Goal: Information Seeking & Learning: Learn about a topic

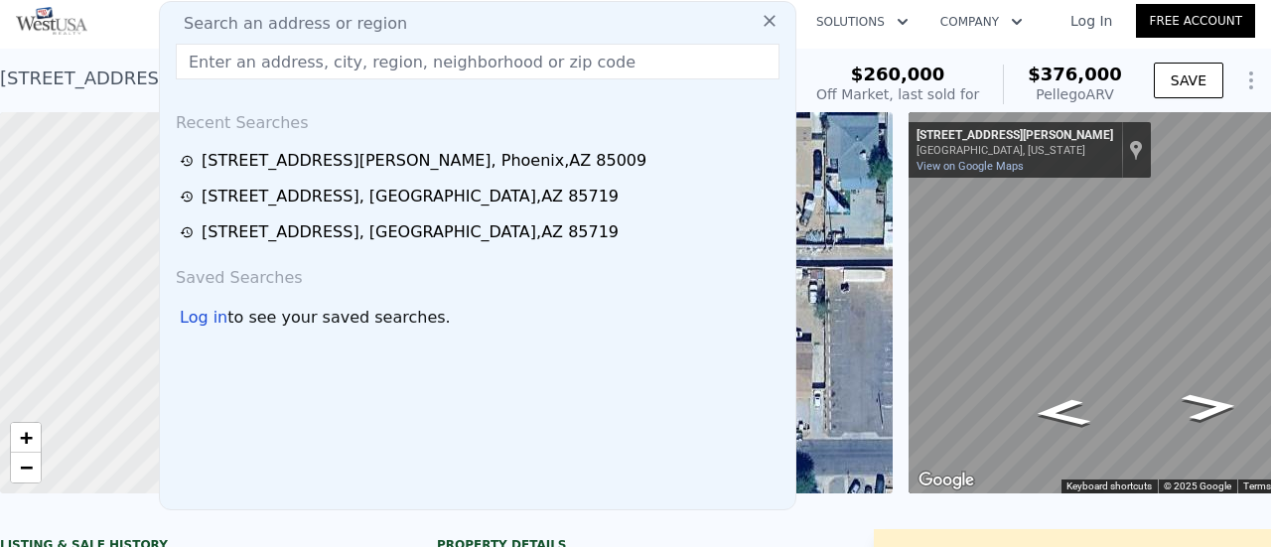
scroll to position [0, 476]
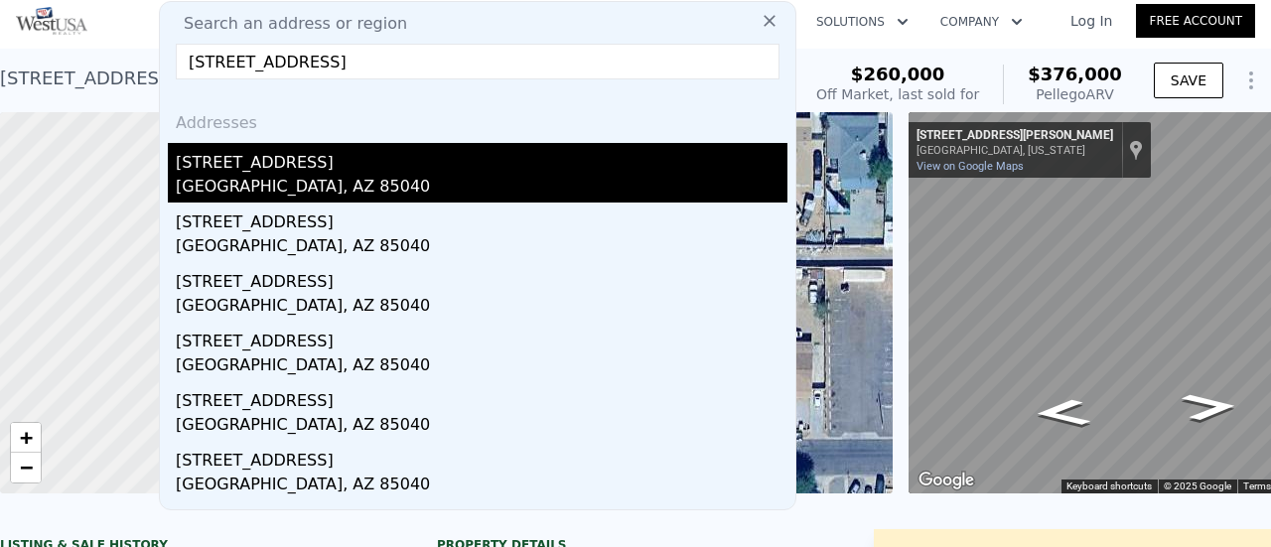
type input "[STREET_ADDRESS]"
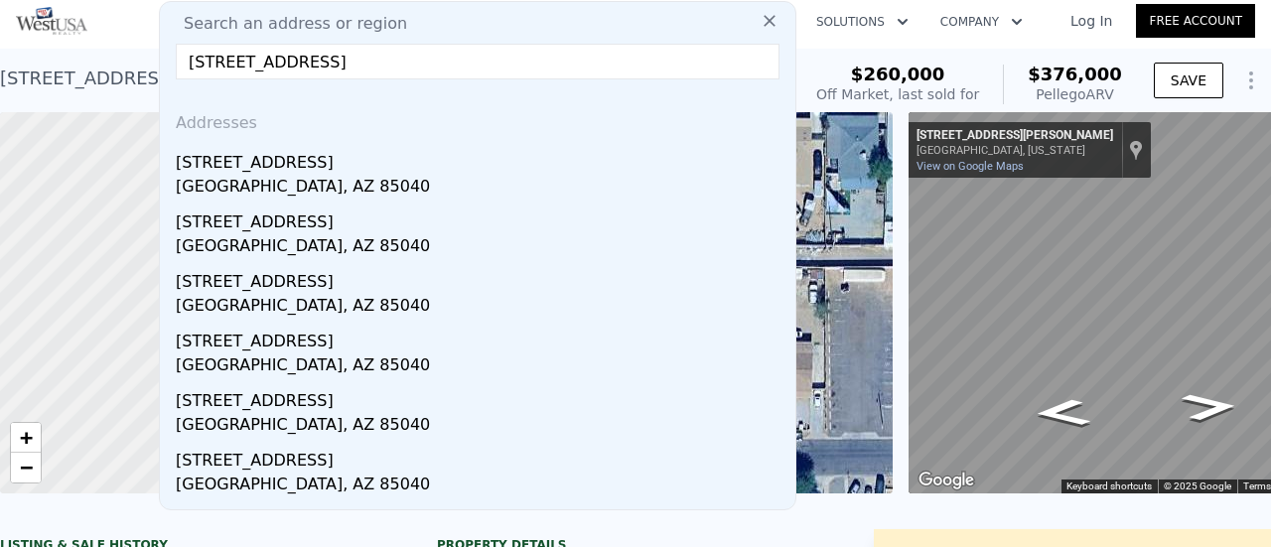
drag, startPoint x: 258, startPoint y: 164, endPoint x: 291, endPoint y: 136, distance: 43.0
click at [258, 164] on div "[STREET_ADDRESS]" at bounding box center [482, 159] width 612 height 32
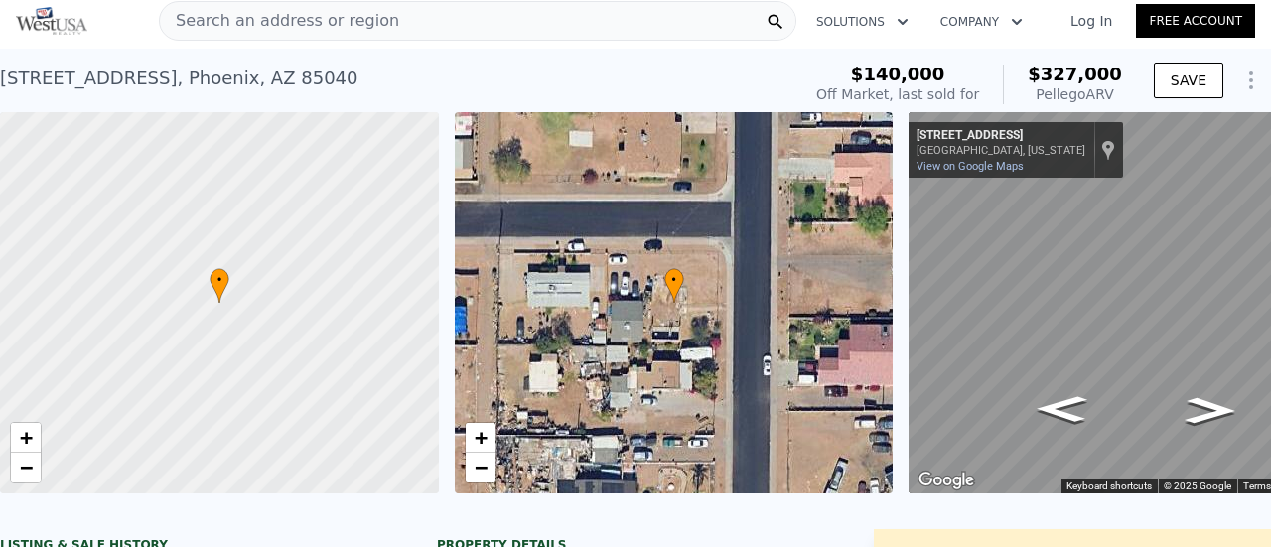
click at [263, 18] on span "Search an address or region" at bounding box center [279, 21] width 239 height 24
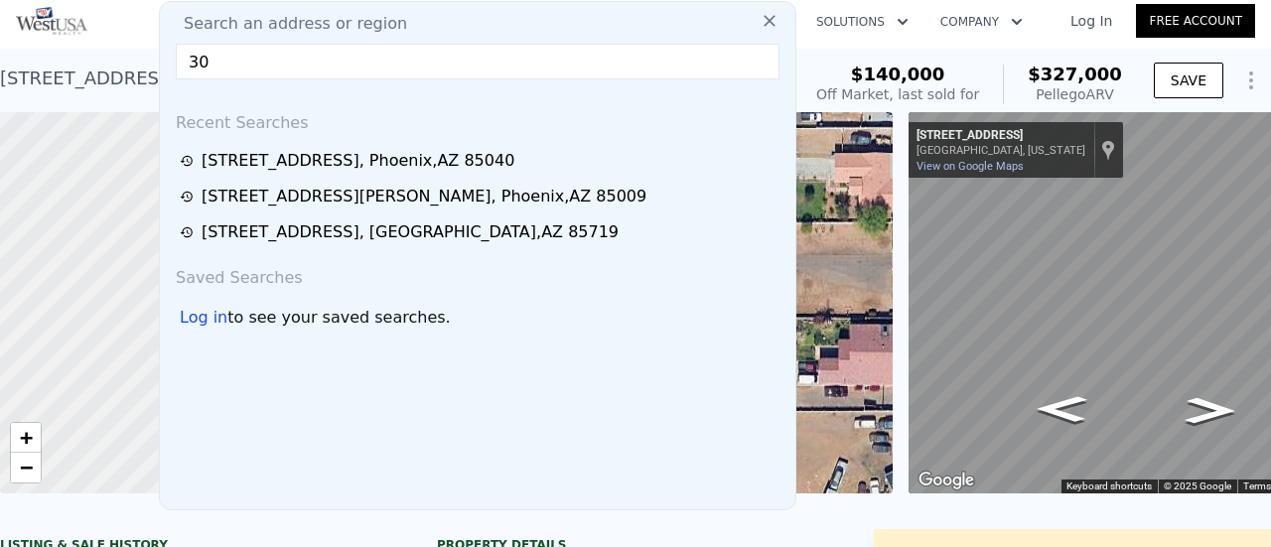
type input "3"
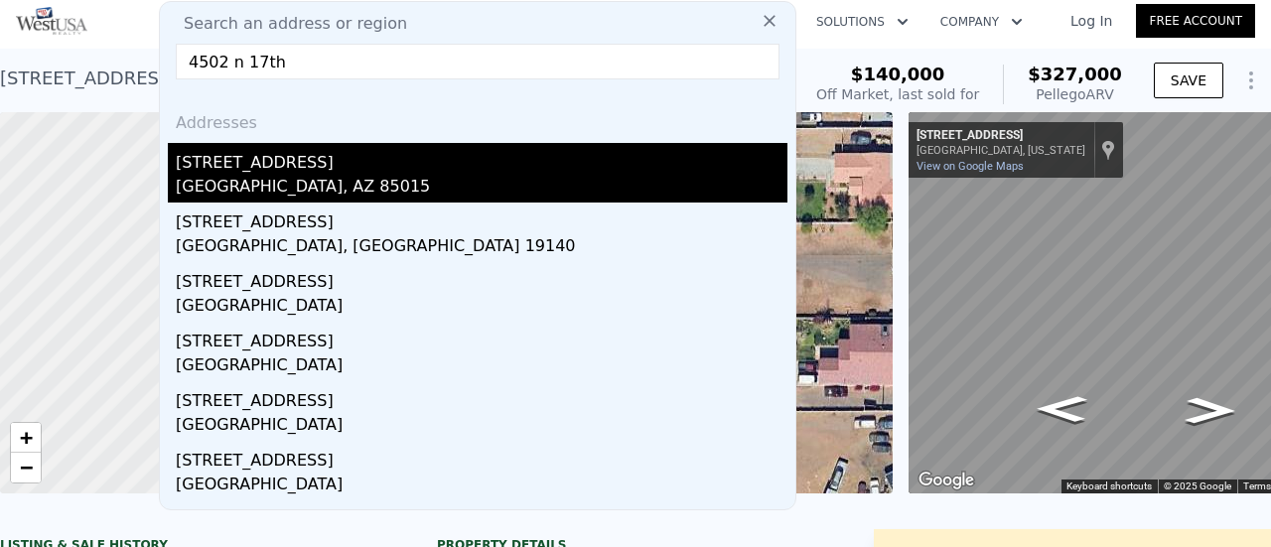
type input "4502 n 17th"
click at [271, 165] on div "[STREET_ADDRESS]" at bounding box center [482, 159] width 612 height 32
type input "3"
type input "4"
type input "2"
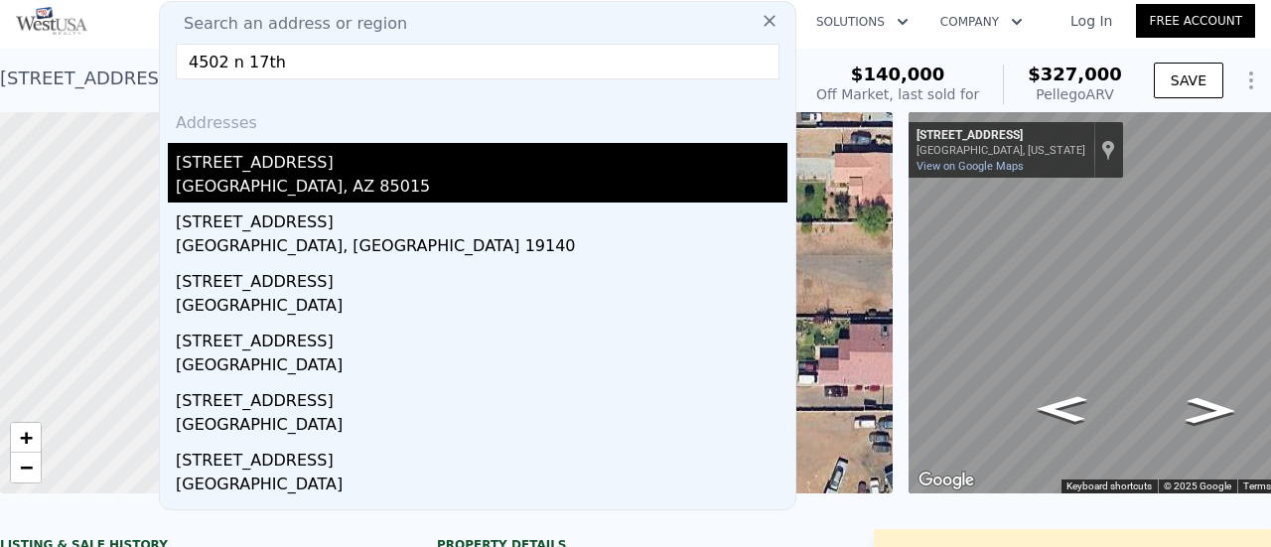
type input "1258"
type input "1973"
type input "6412"
type input "8372"
type input "$ 530,000"
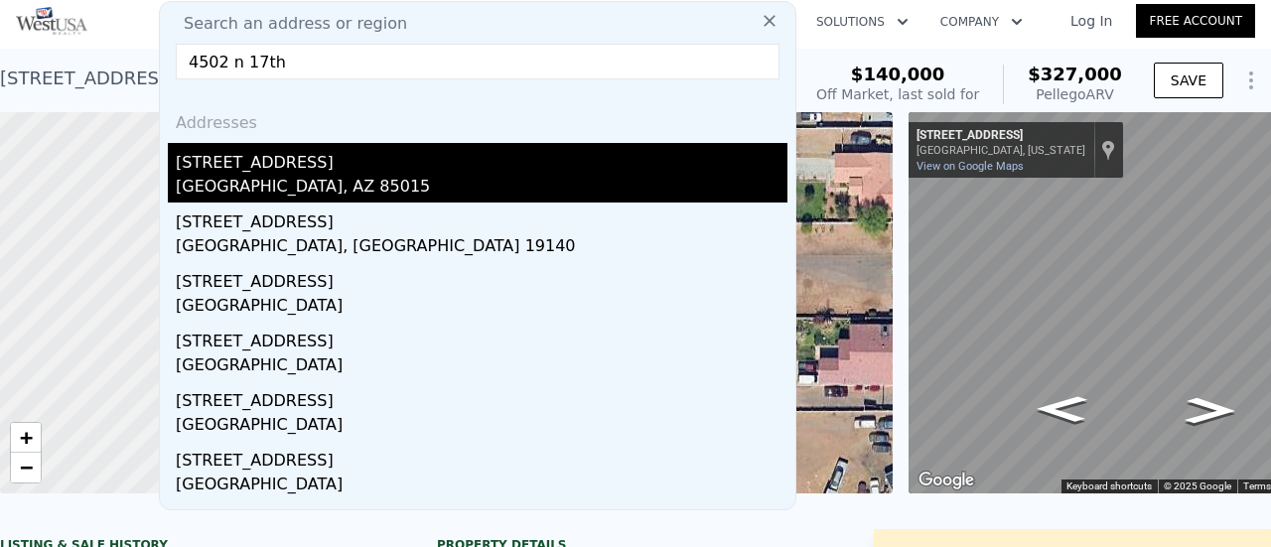
type input "5"
type input "$ 123,746"
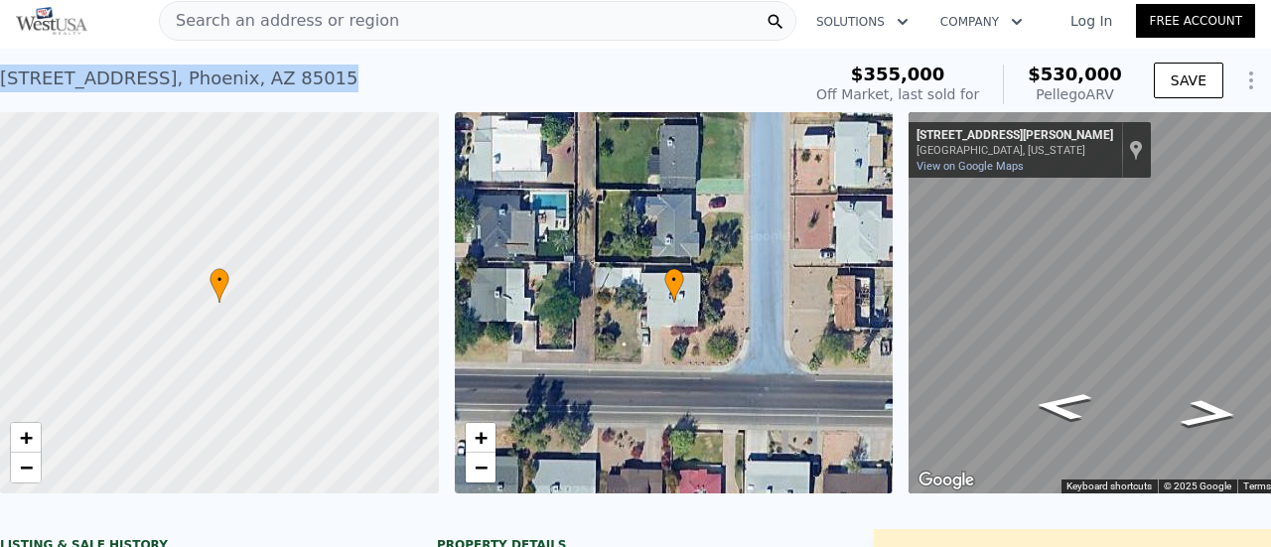
drag, startPoint x: 277, startPoint y: 80, endPoint x: 2, endPoint y: 79, distance: 275.0
click at [2, 79] on div "[STREET_ADDRESS] Sold [DATE] for $355k (~ARV $530k )" at bounding box center [396, 85] width 792 height 56
copy div "[STREET_ADDRESS]"
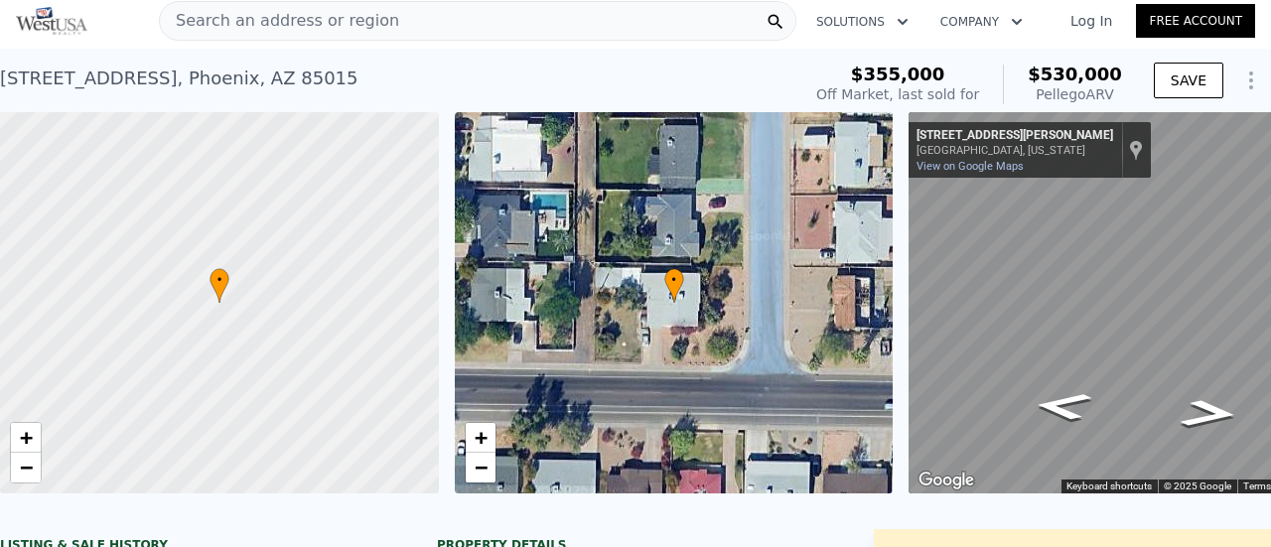
click at [225, 20] on span "Search an address or region" at bounding box center [279, 21] width 239 height 24
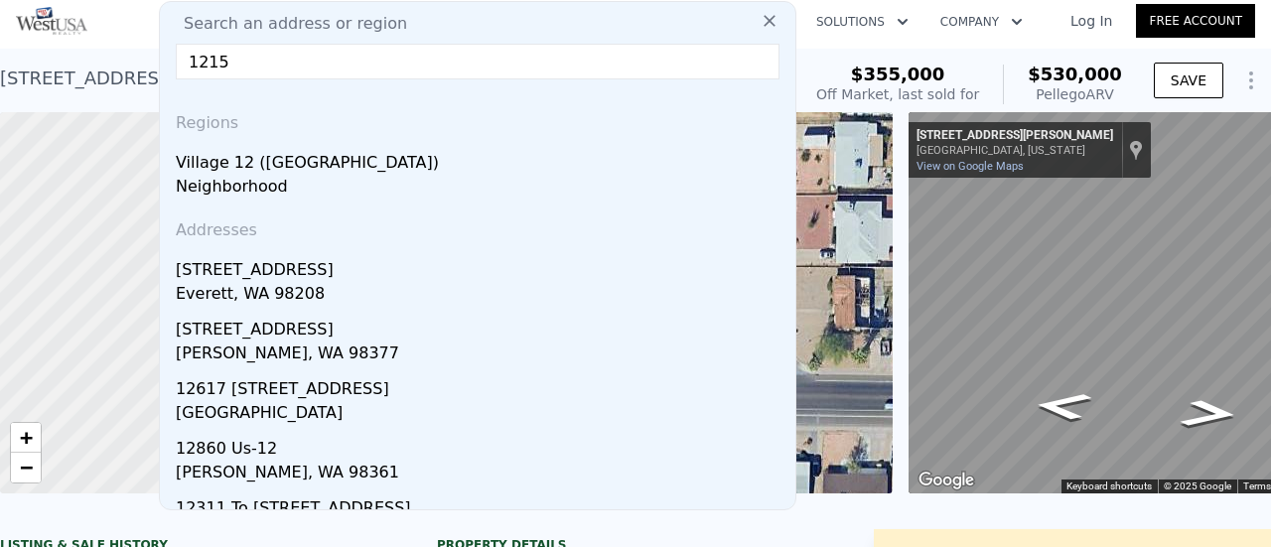
click at [225, 62] on input "1215" at bounding box center [478, 62] width 604 height 36
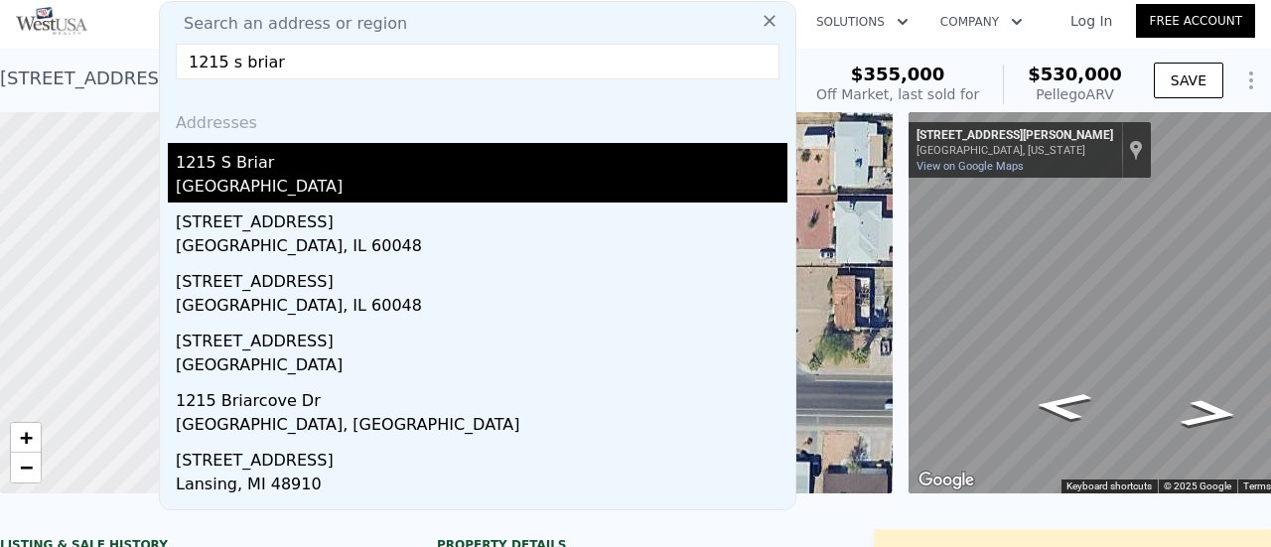
type input "1215 s briar"
click at [222, 173] on div "1215 S Briar" at bounding box center [482, 159] width 612 height 32
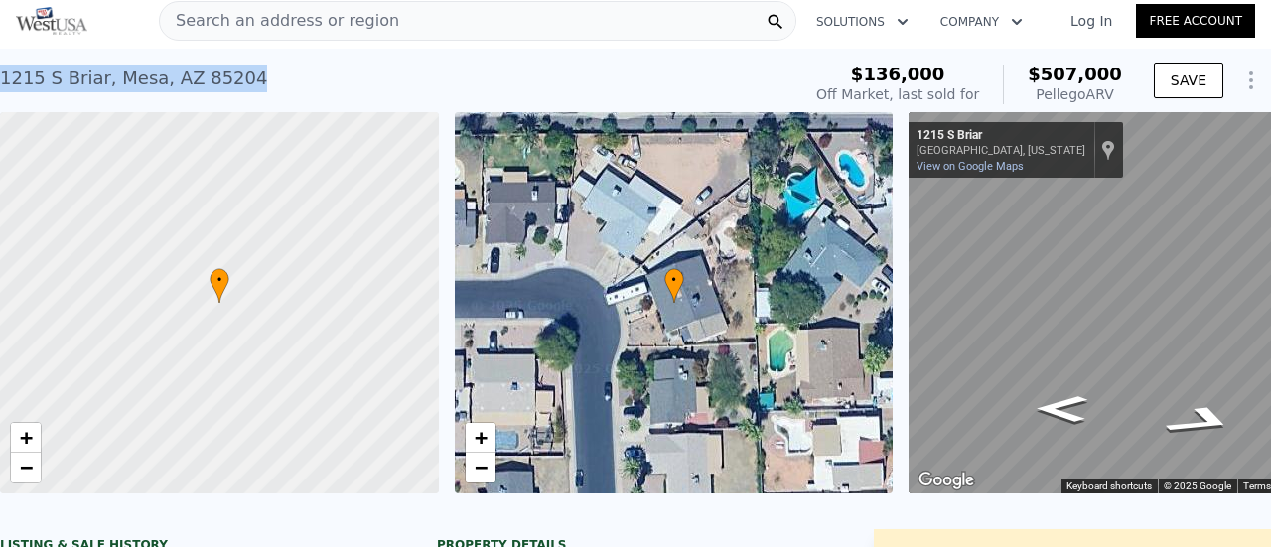
drag, startPoint x: 239, startPoint y: 84, endPoint x: 4, endPoint y: 74, distance: 235.5
click at [1, 74] on div "[STREET_ADDRESS] Sold [DATE] for $136k (~ARV $507k )" at bounding box center [396, 85] width 792 height 56
copy div "[STREET_ADDRESS]"
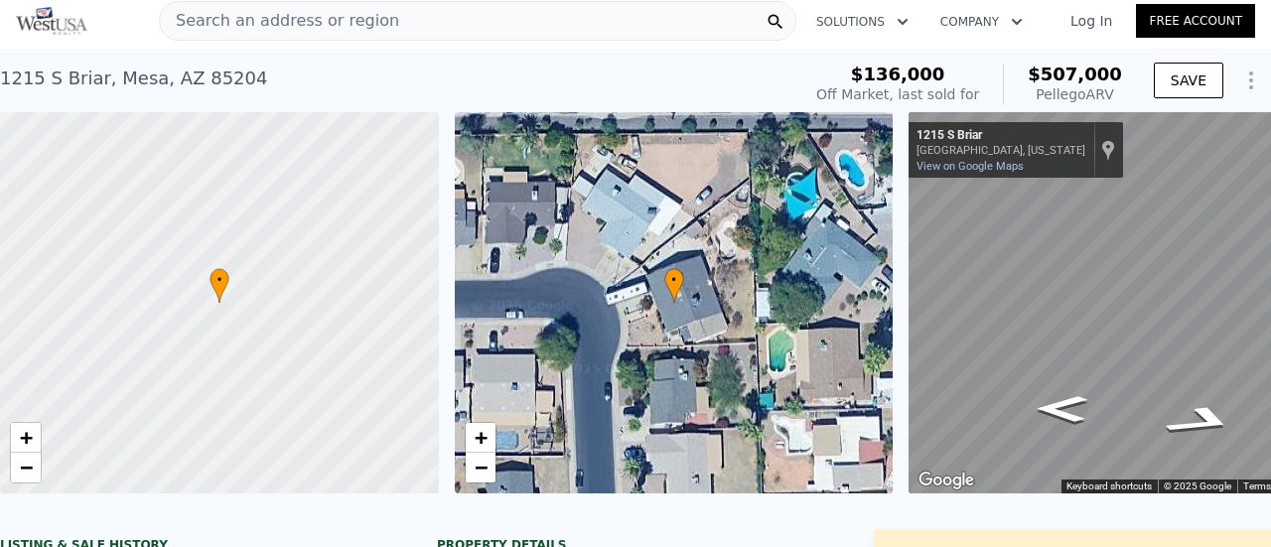
click at [212, 23] on span "Search an address or region" at bounding box center [279, 21] width 239 height 24
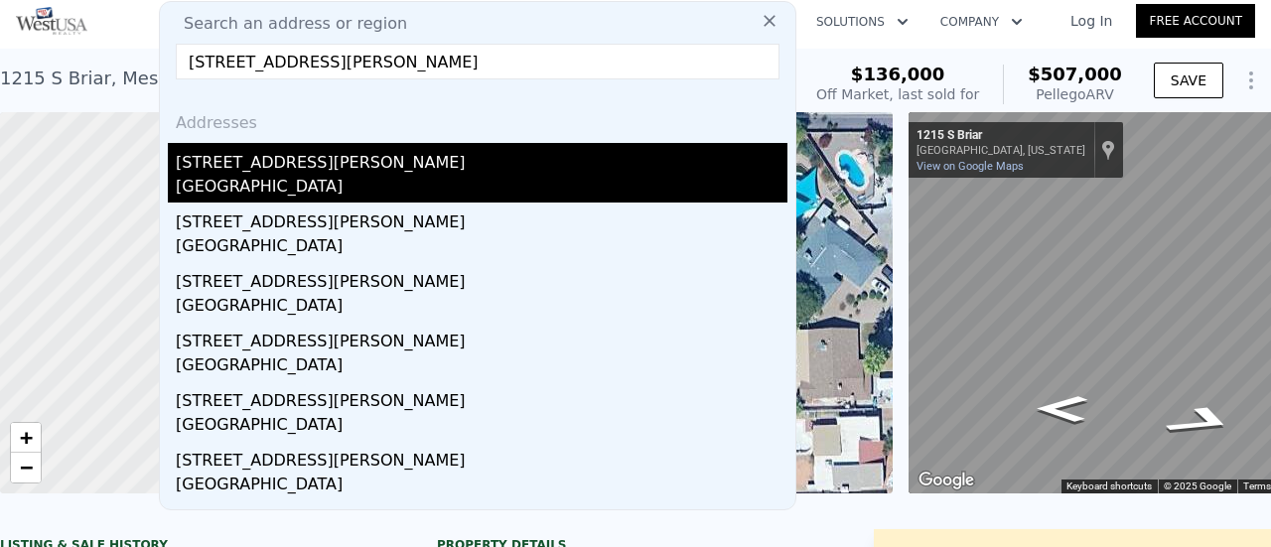
type input "[STREET_ADDRESS][PERSON_NAME]"
click at [291, 164] on div "[STREET_ADDRESS][PERSON_NAME]" at bounding box center [482, 159] width 612 height 32
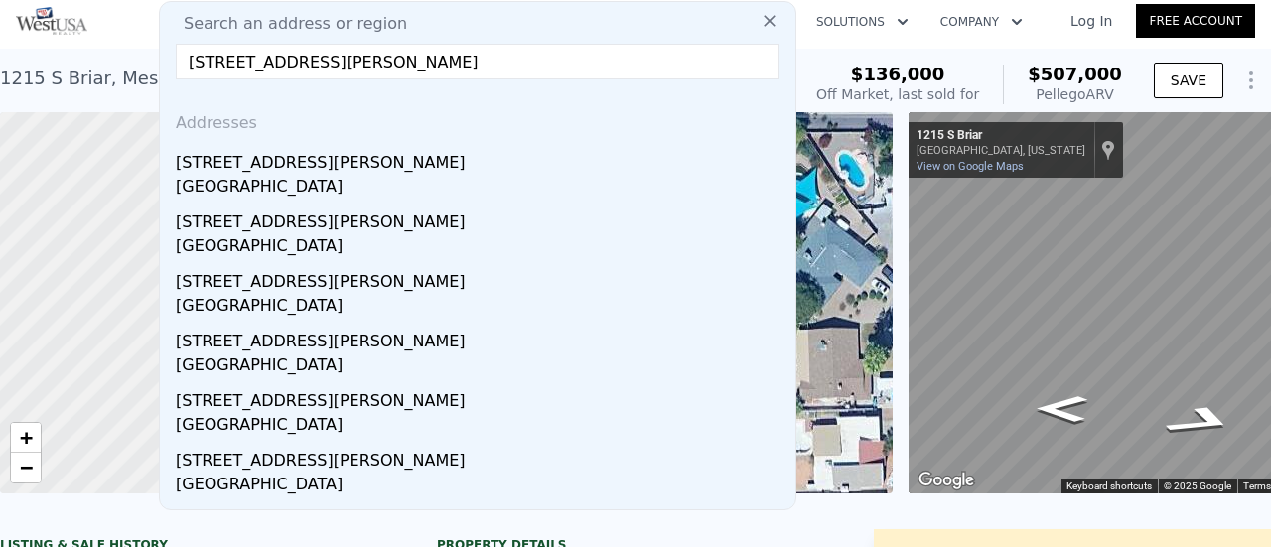
type input "2"
type input "4"
type input "2"
type input "3"
type input "1290"
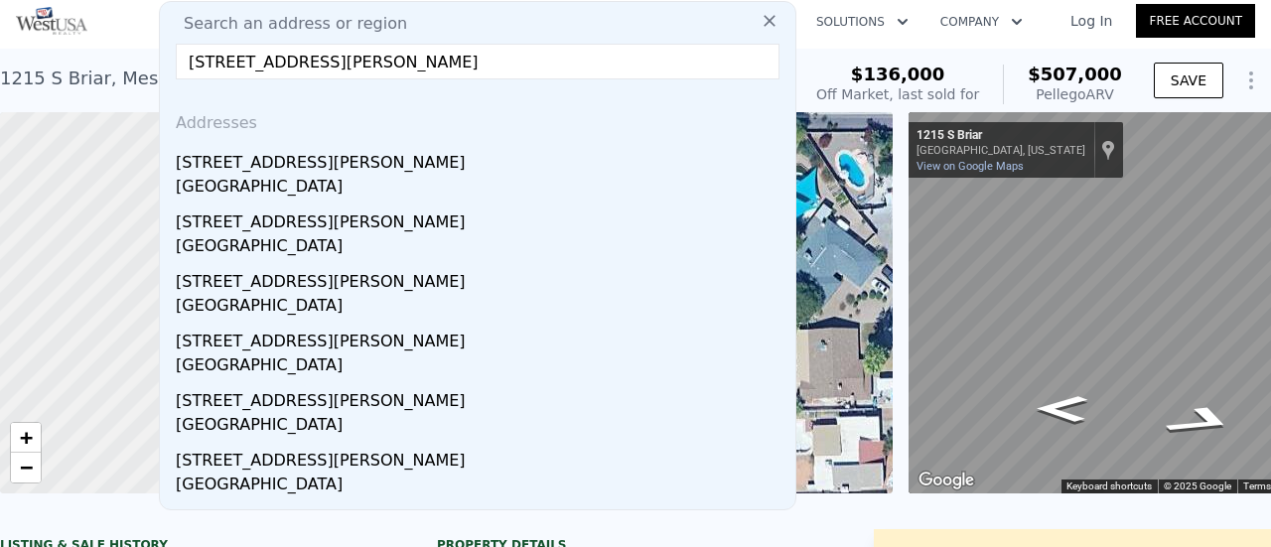
type input "1795"
type input "6698"
type input "9602"
type input "$ 846,000"
type input "6"
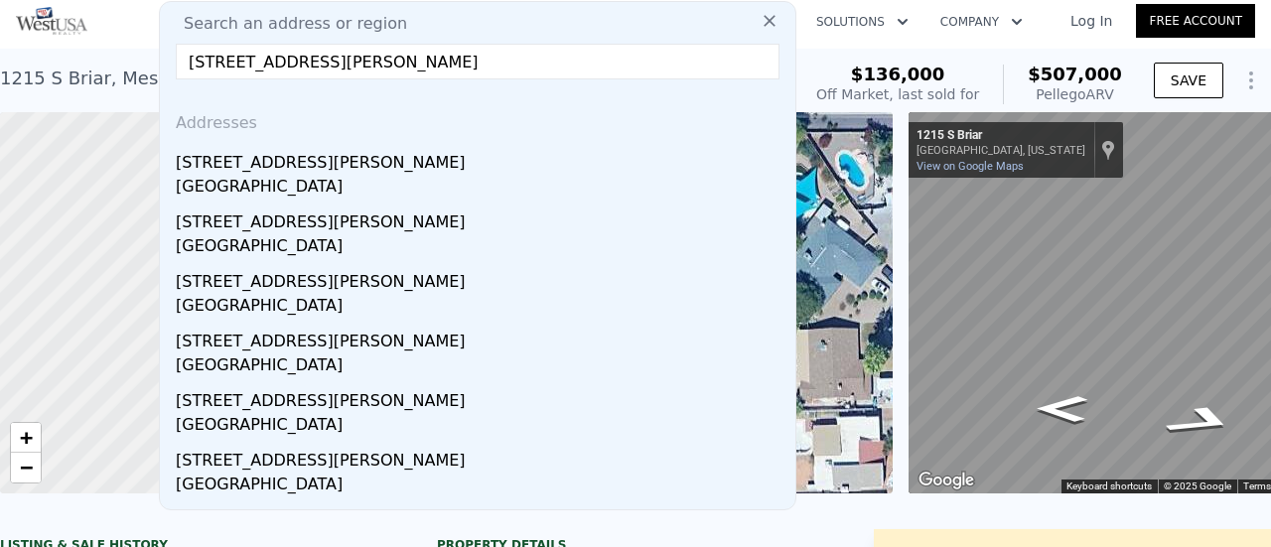
type input "$ 688,052"
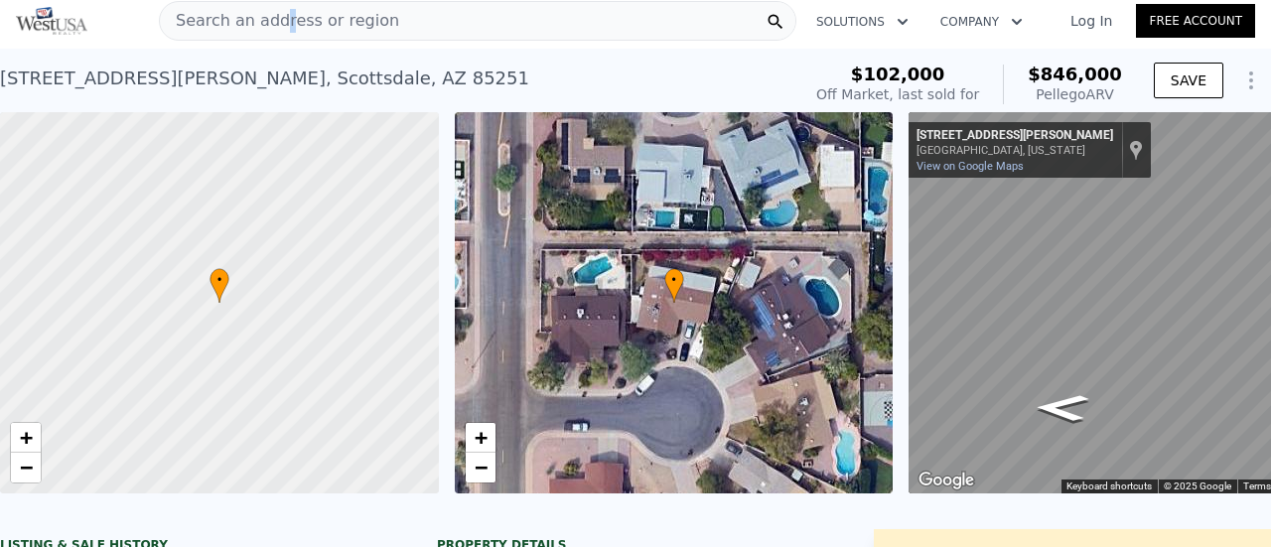
click at [278, 16] on span "Search an address or region" at bounding box center [279, 21] width 239 height 24
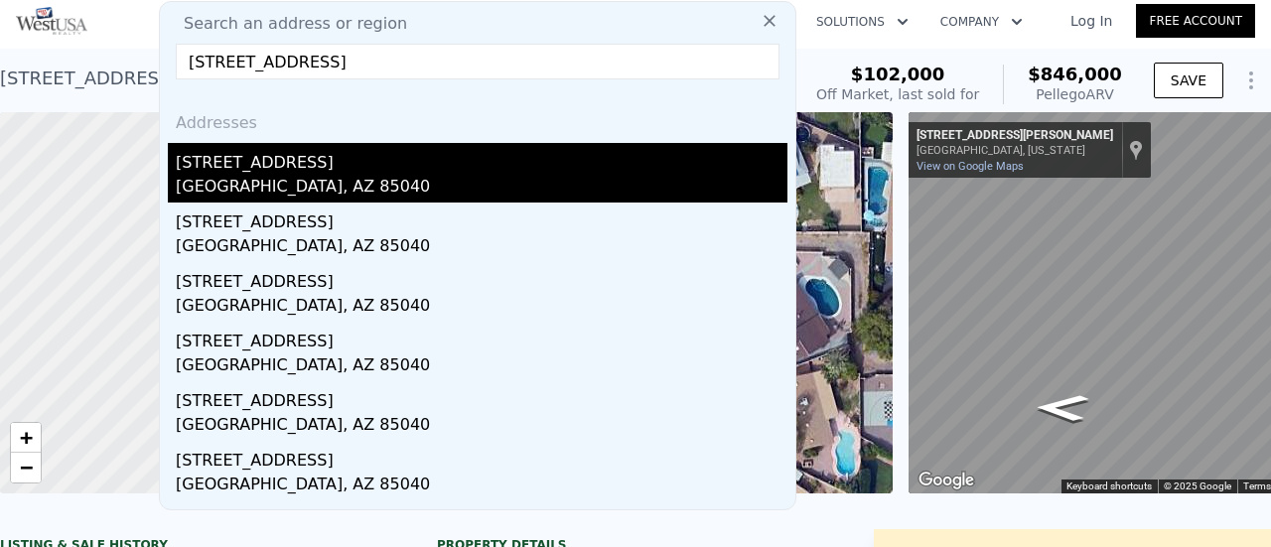
type input "[STREET_ADDRESS]"
click at [271, 165] on div "[STREET_ADDRESS]" at bounding box center [482, 159] width 612 height 32
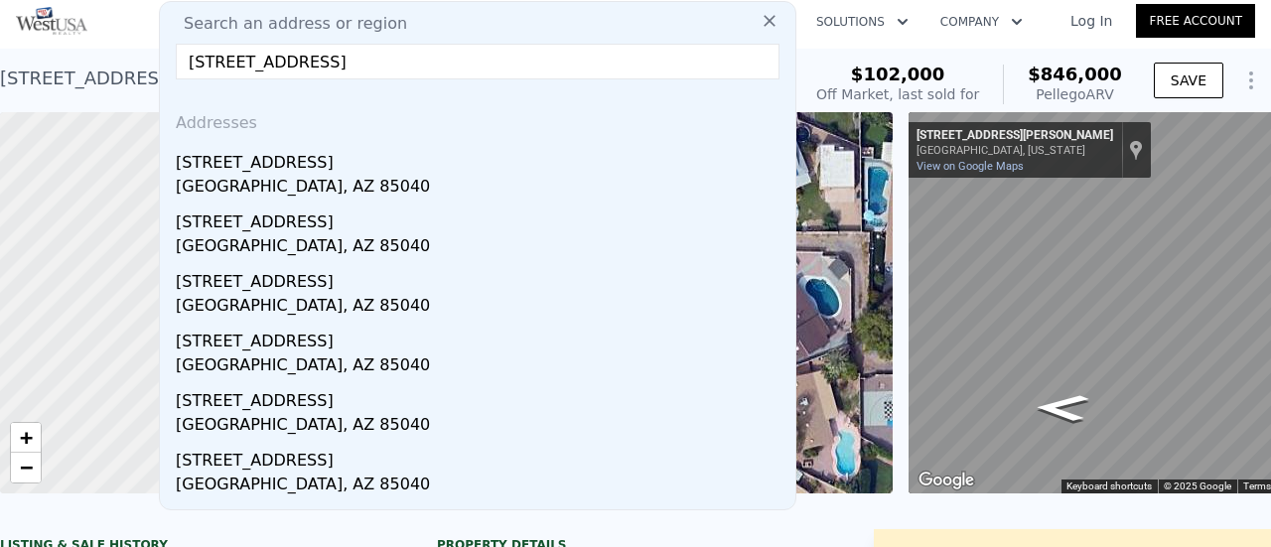
type input "3"
type input "1"
type input "750"
type input "762"
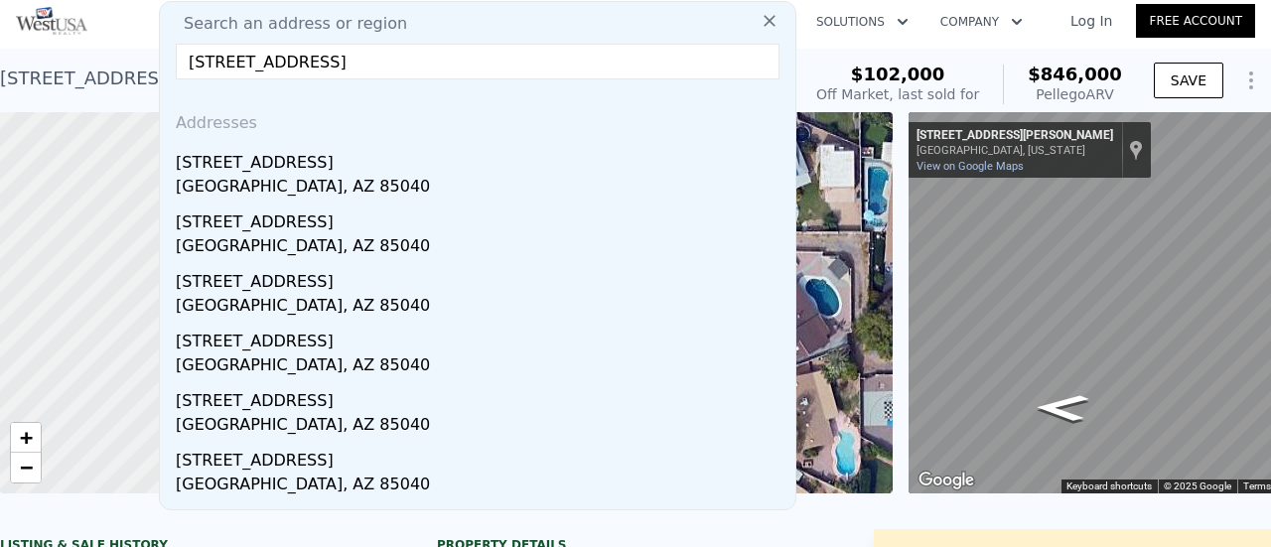
type input "6079"
type input "7209"
type input "$ 327,000"
type input "4"
type input "$ 160,390"
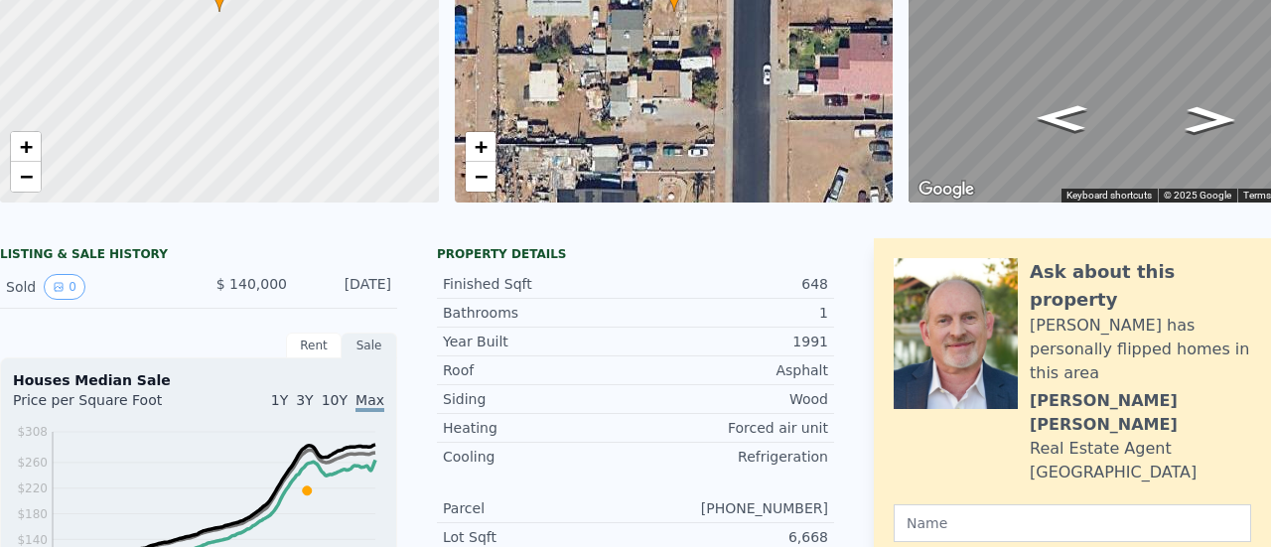
scroll to position [7, 0]
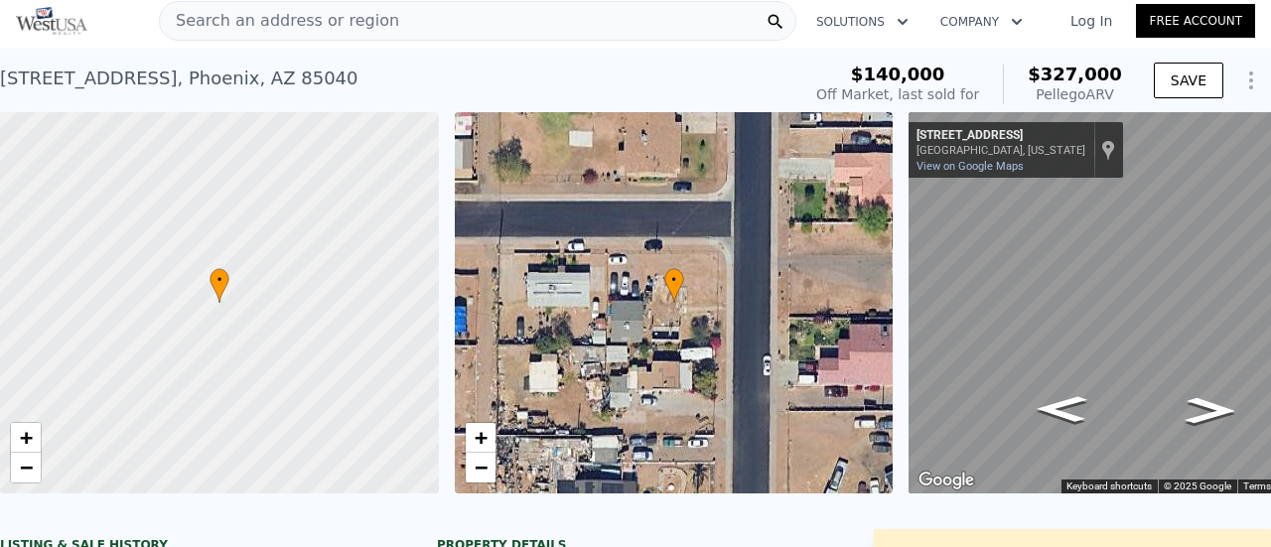
click at [274, 19] on span "Search an address or region" at bounding box center [279, 21] width 239 height 24
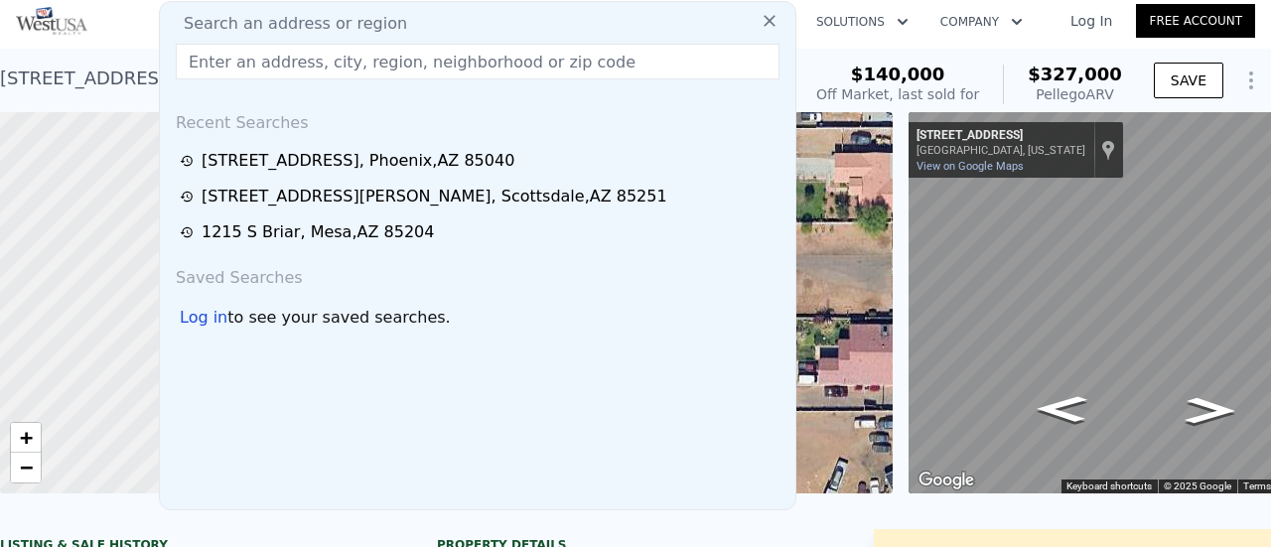
click at [244, 61] on input "text" at bounding box center [478, 62] width 604 height 36
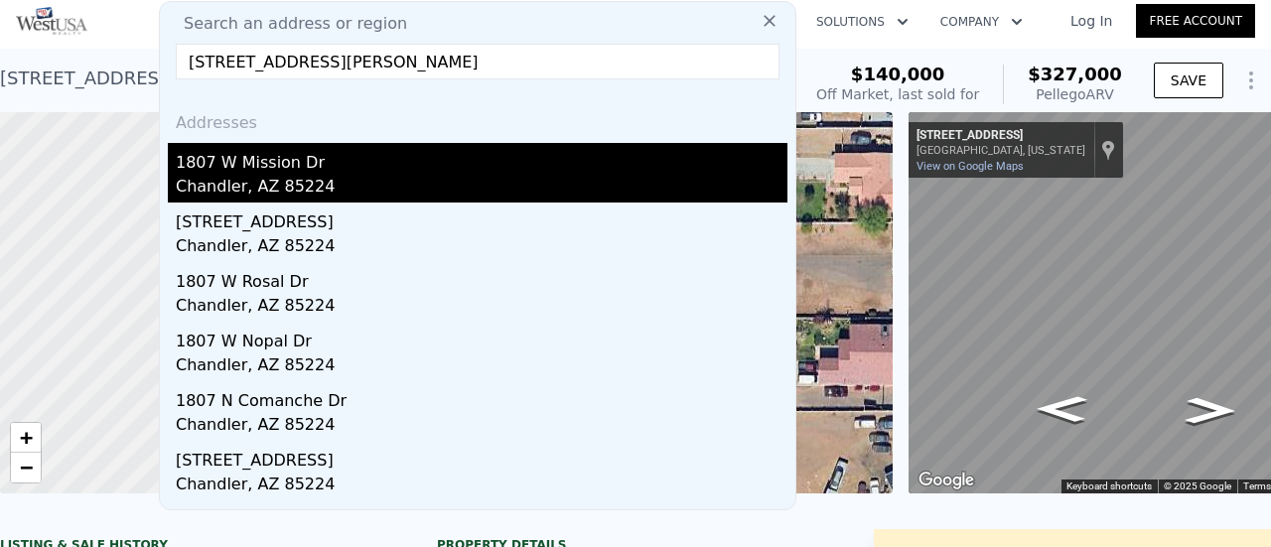
type input "[STREET_ADDRESS][PERSON_NAME]"
click at [302, 170] on div "1807 W Mission Dr" at bounding box center [482, 159] width 612 height 32
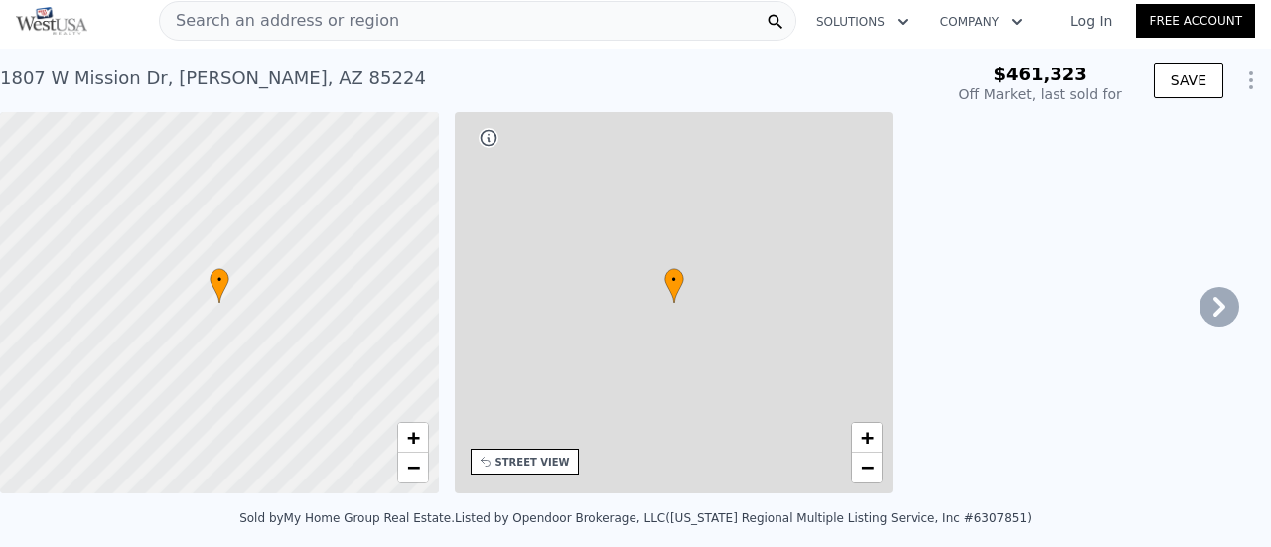
type input "-$ 496,080"
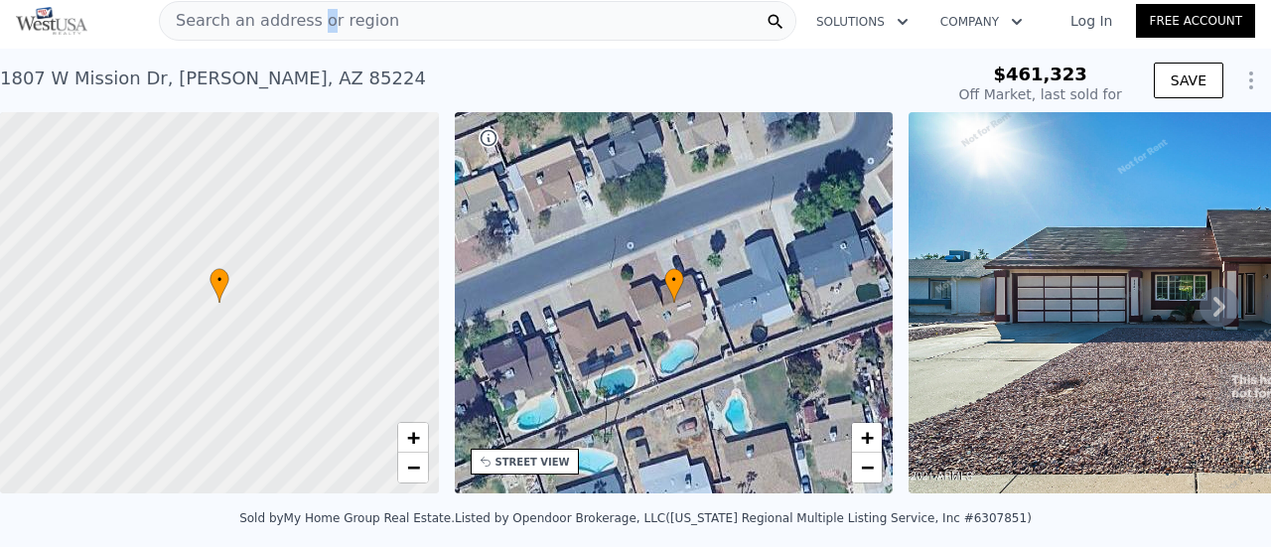
click at [312, 24] on span "Search an address or region" at bounding box center [279, 21] width 239 height 24
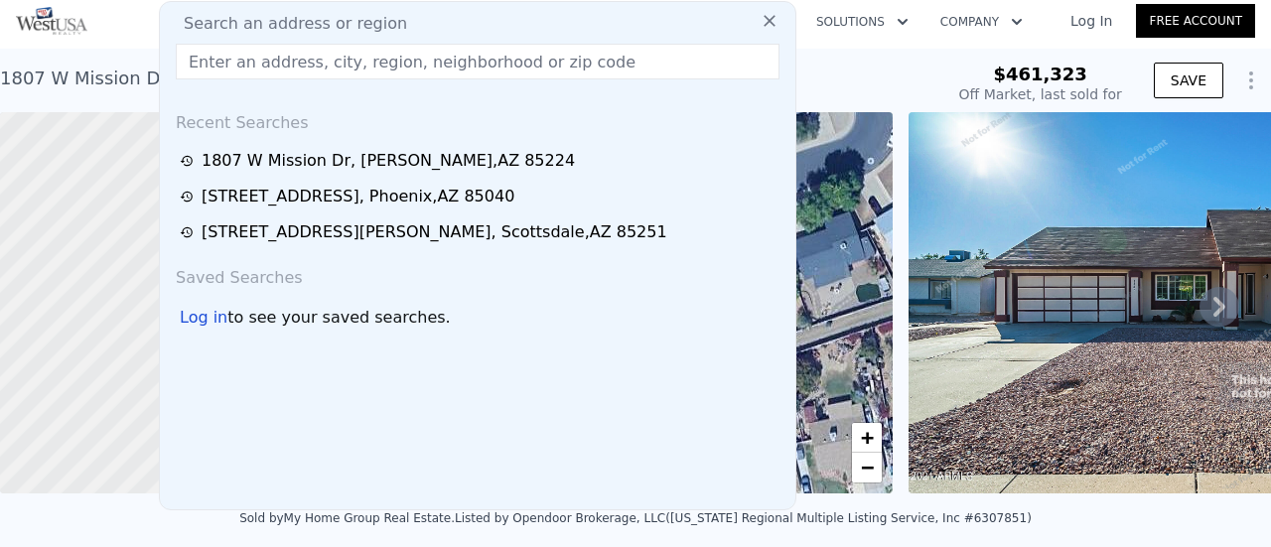
type input "$ 516,000"
type input "-$ 8,286"
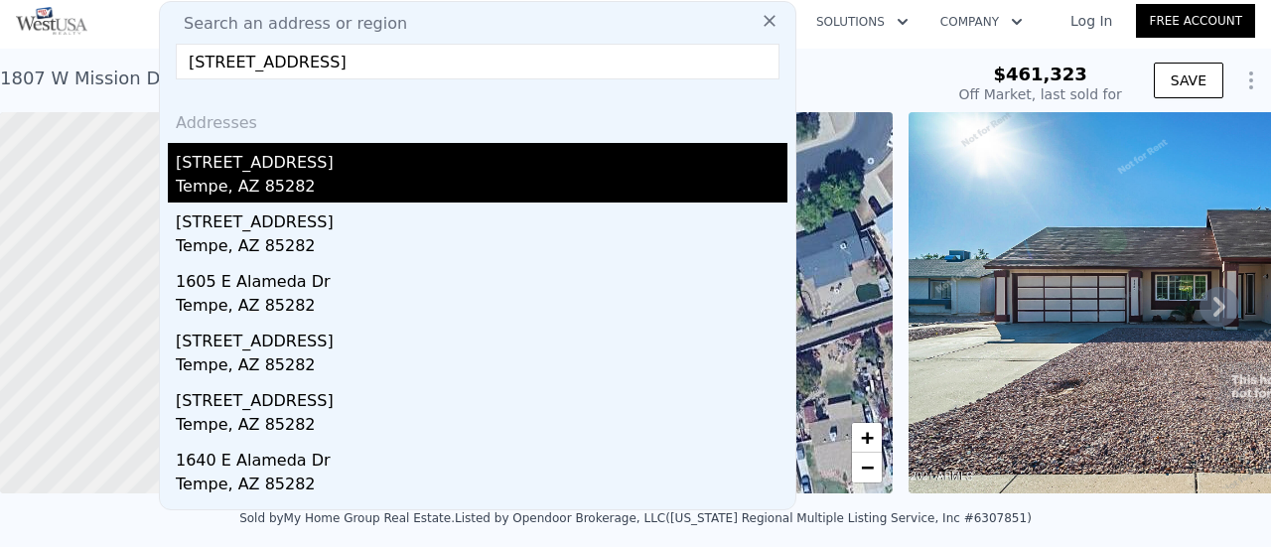
type input "[STREET_ADDRESS]"
click at [318, 172] on div "[STREET_ADDRESS]" at bounding box center [482, 159] width 612 height 32
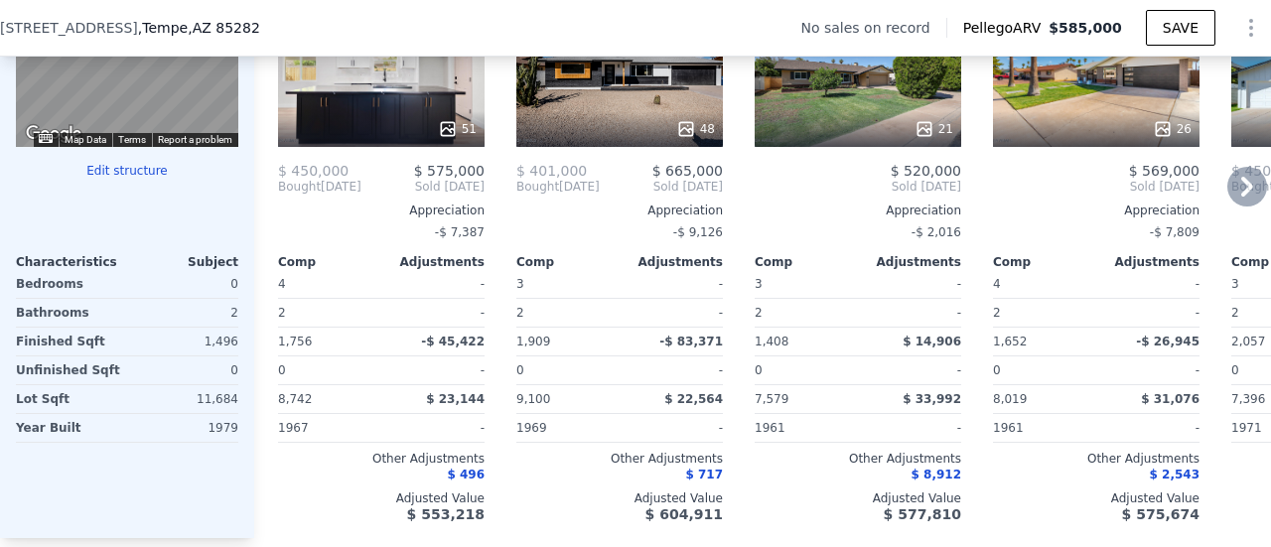
scroll to position [2085, 0]
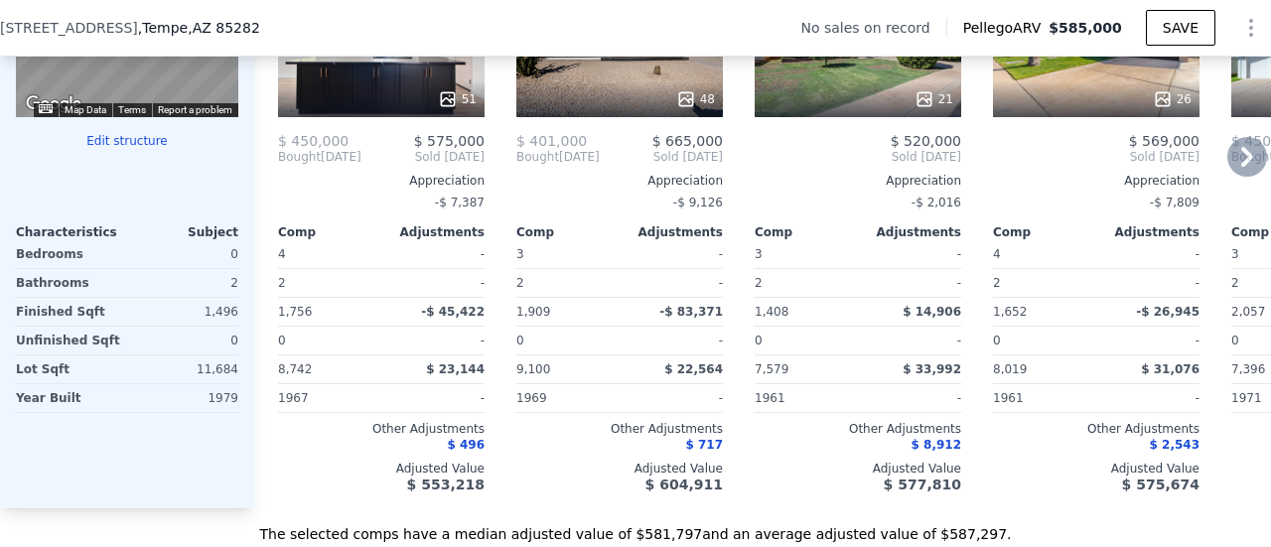
click at [1227, 169] on icon at bounding box center [1247, 157] width 40 height 40
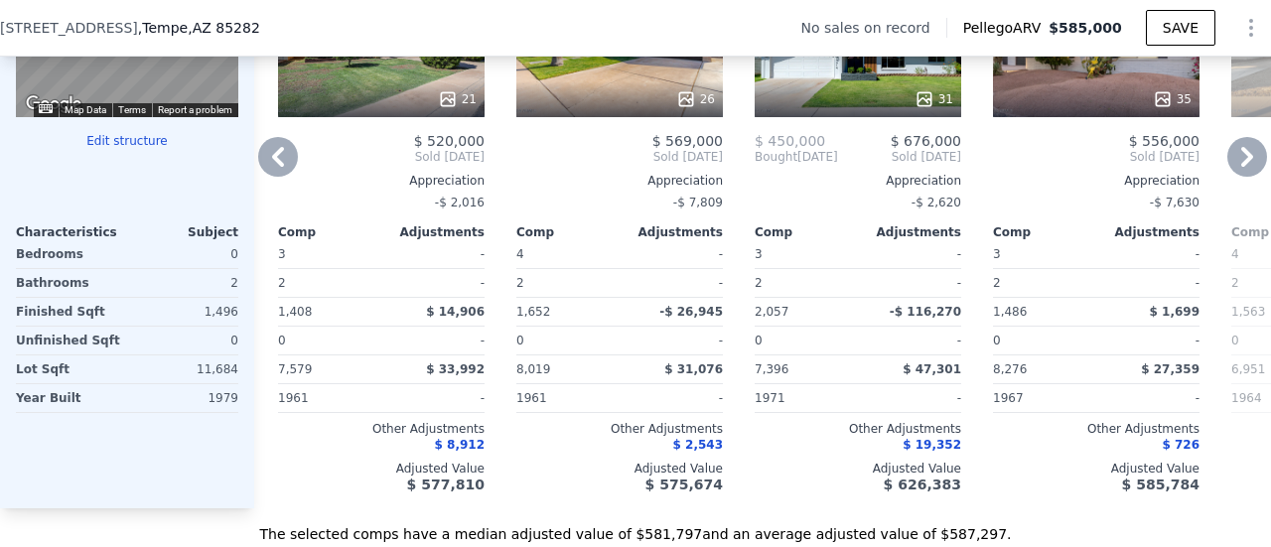
scroll to position [1986, 0]
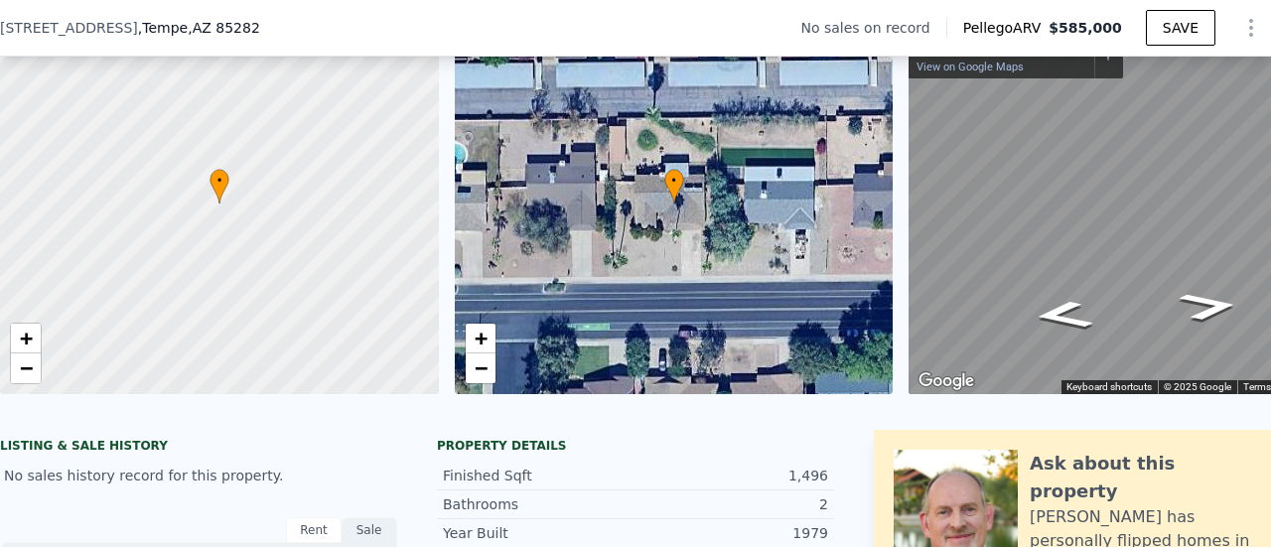
drag, startPoint x: 699, startPoint y: 180, endPoint x: 635, endPoint y: 182, distance: 63.6
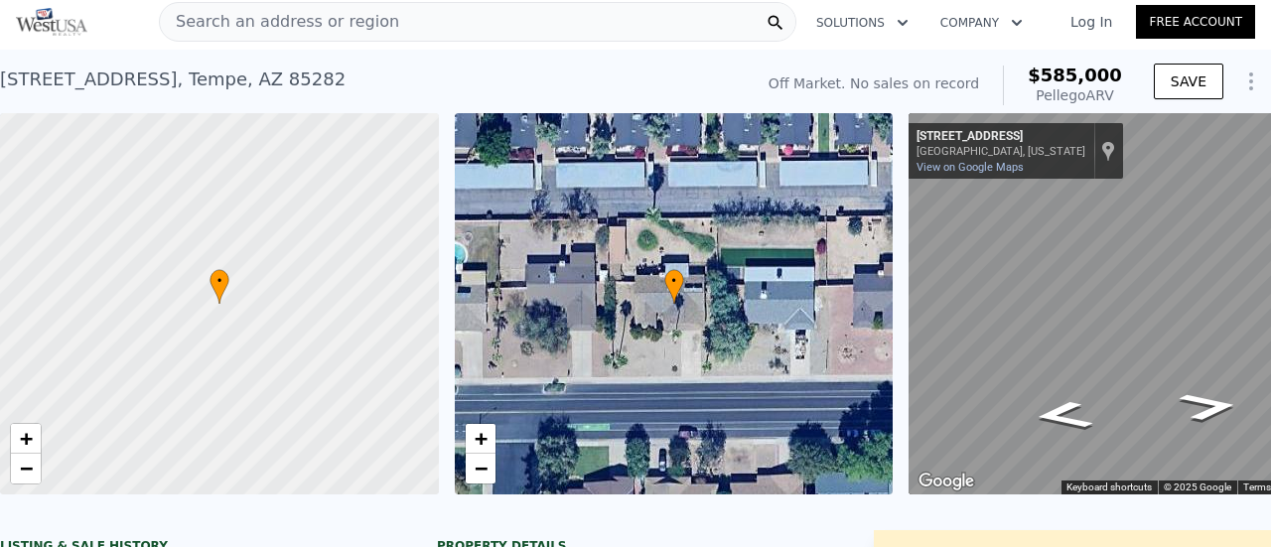
scroll to position [0, 0]
